Goal: Register for event/course

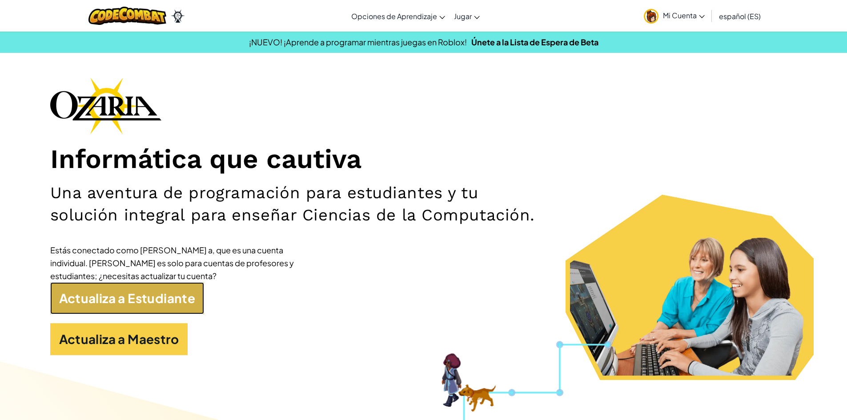
click at [102, 309] on link "Actualiza a Estudiante" at bounding box center [127, 298] width 154 height 32
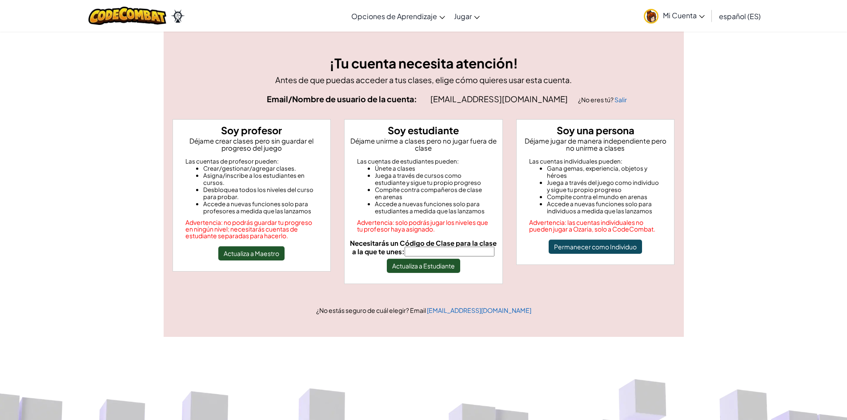
click at [431, 253] on input "Necesitarás un Código de Clase para la clase a la que te unes:" at bounding box center [449, 252] width 90 height 10
type input "SoupFindRoad"
click at [446, 272] on button "Actualiza a Estudiante" at bounding box center [423, 266] width 73 height 14
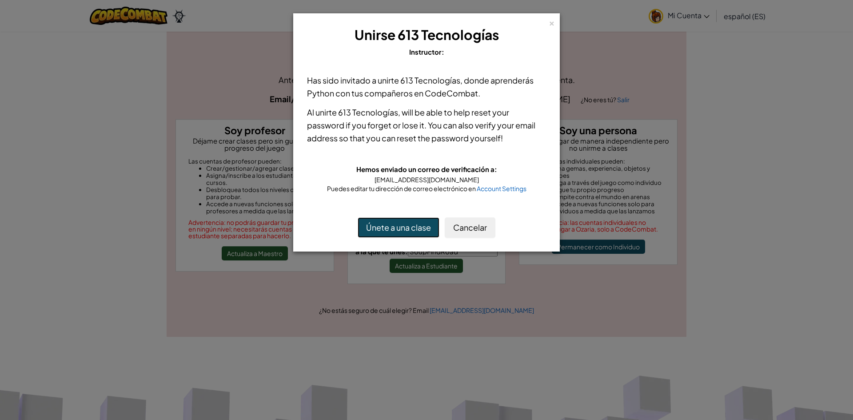
click at [401, 229] on button "Únete a una clase" at bounding box center [399, 227] width 82 height 20
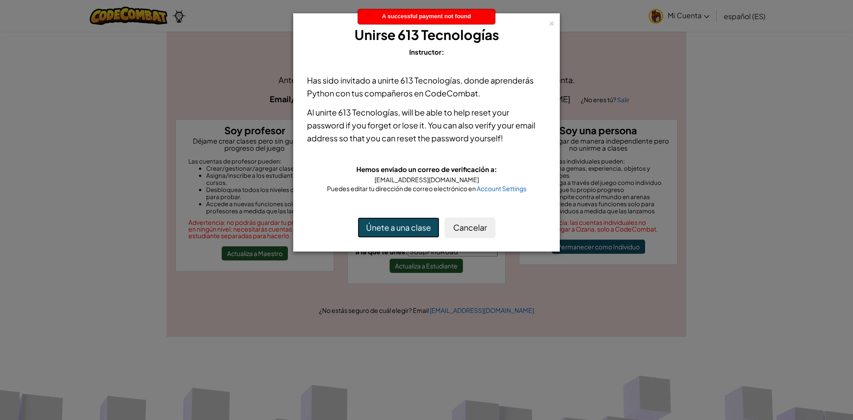
click at [401, 229] on button "Únete a una clase" at bounding box center [399, 227] width 82 height 20
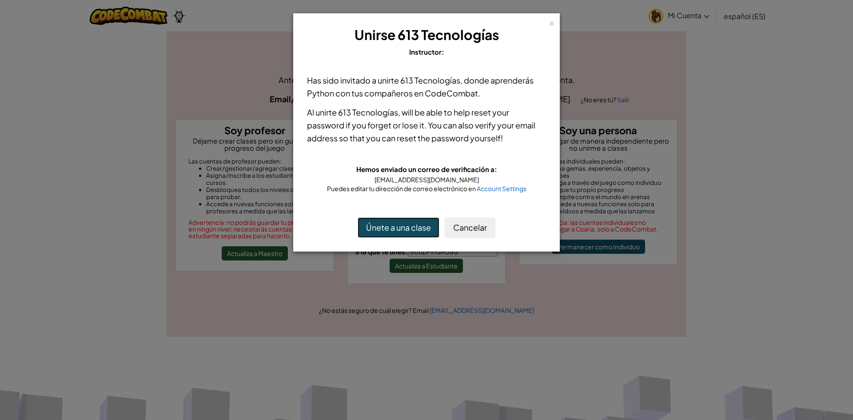
click at [369, 236] on button "Únete a una clase" at bounding box center [399, 227] width 82 height 20
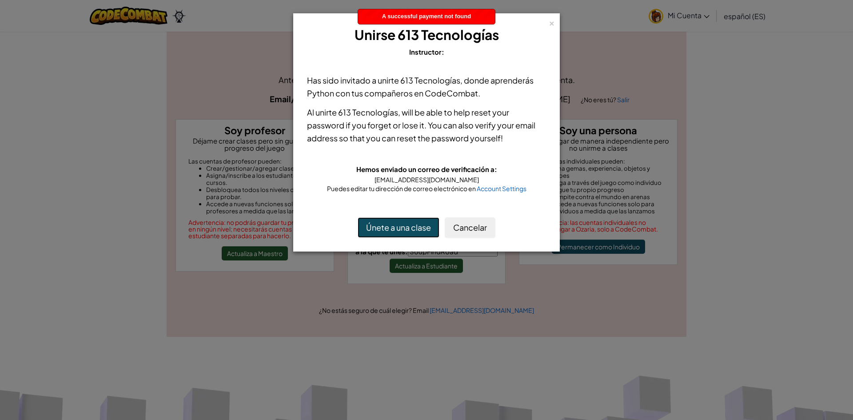
drag, startPoint x: 475, startPoint y: 20, endPoint x: 496, endPoint y: 4, distance: 27.3
click at [496, 4] on body "Cambiar modo de navegación Opciones de Aprendizaje Clases Online en Vivo Autoap…" at bounding box center [426, 415] width 853 height 830
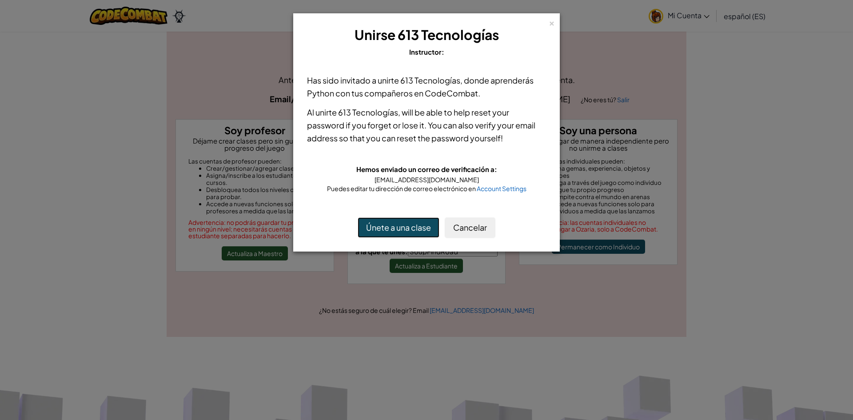
click at [412, 218] on button "Únete a una clase" at bounding box center [399, 227] width 82 height 20
